Goal: Find specific page/section: Find specific page/section

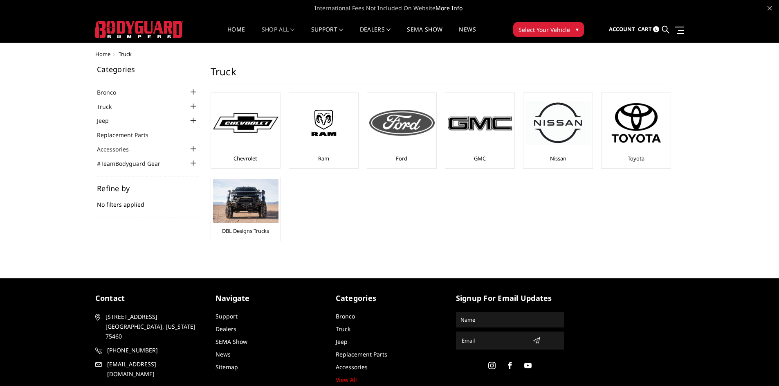
click at [417, 145] on div at bounding box center [401, 123] width 65 height 56
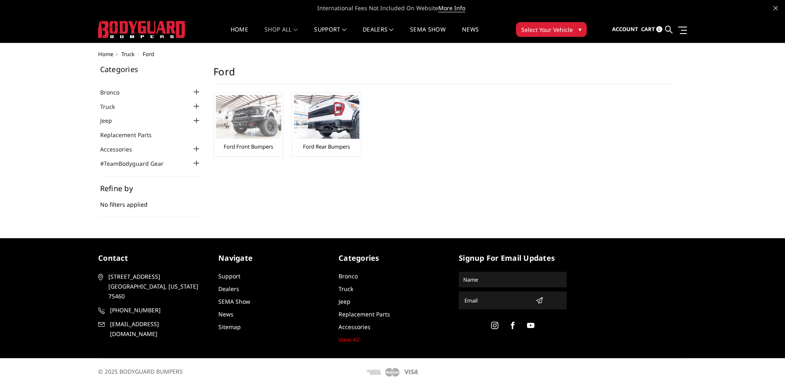
click at [251, 112] on img at bounding box center [248, 117] width 65 height 44
